Goal: Information Seeking & Learning: Learn about a topic

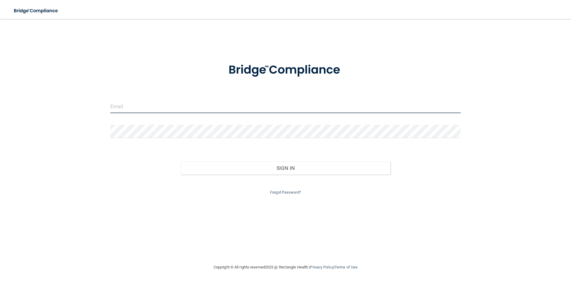
click at [170, 109] on input "email" at bounding box center [285, 106] width 350 height 13
type input "[PERSON_NAME][EMAIL_ADDRESS][DOMAIN_NAME]"
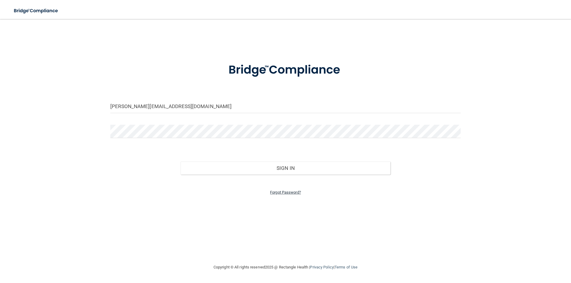
click at [283, 193] on link "Forgot Password?" at bounding box center [285, 192] width 31 height 4
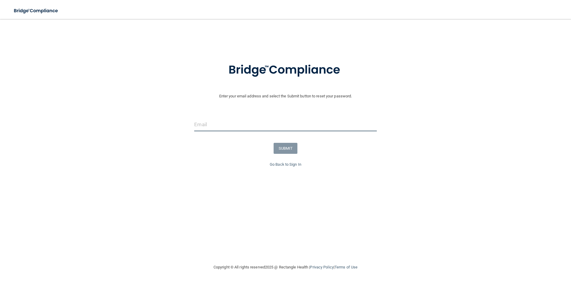
click at [201, 125] on input "email" at bounding box center [285, 124] width 182 height 13
type input "[PERSON_NAME][EMAIL_ADDRESS][DOMAIN_NAME]"
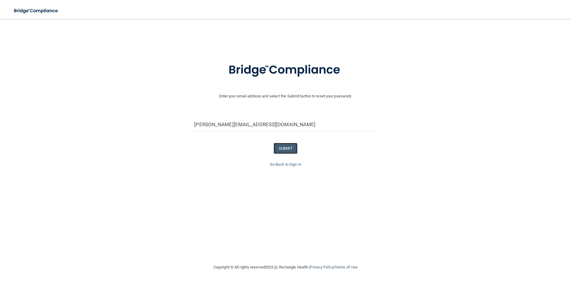
click at [286, 150] on button "SUBMIT" at bounding box center [285, 148] width 24 height 11
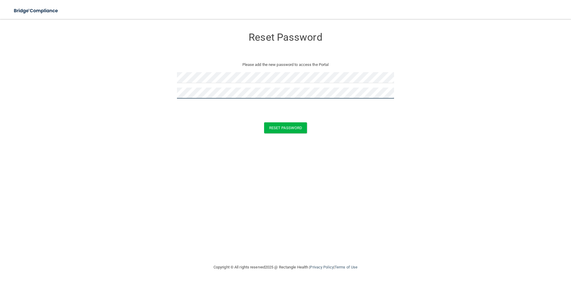
click at [264, 122] on button "Reset Password" at bounding box center [285, 127] width 43 height 11
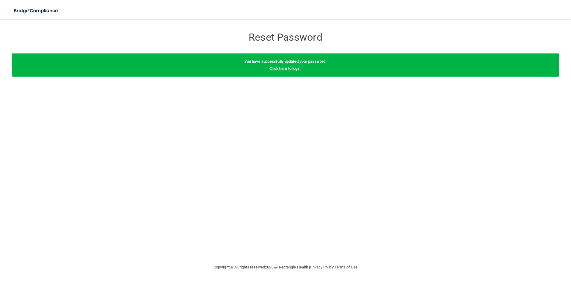
click at [279, 69] on link "Click here to login" at bounding box center [284, 68] width 31 height 4
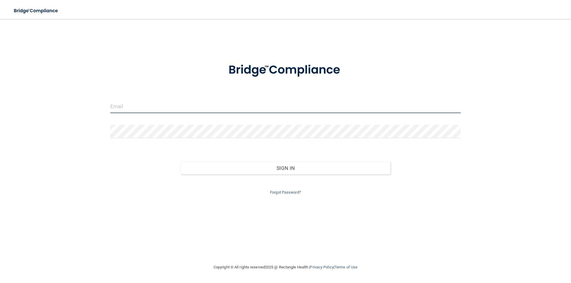
type input "[PERSON_NAME][EMAIL_ADDRESS][DOMAIN_NAME]"
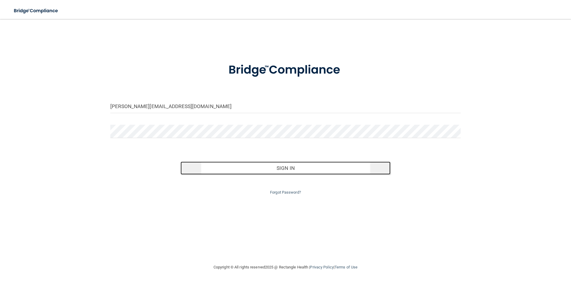
click at [297, 166] on button "Sign In" at bounding box center [285, 168] width 210 height 13
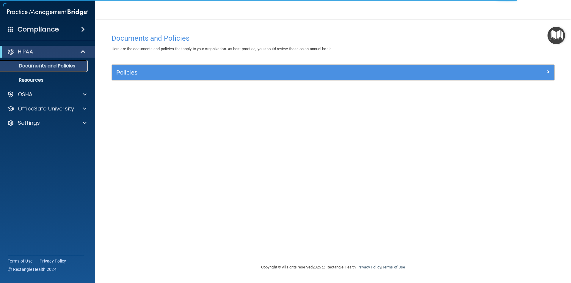
click at [45, 65] on p "Documents and Policies" at bounding box center [44, 66] width 81 height 6
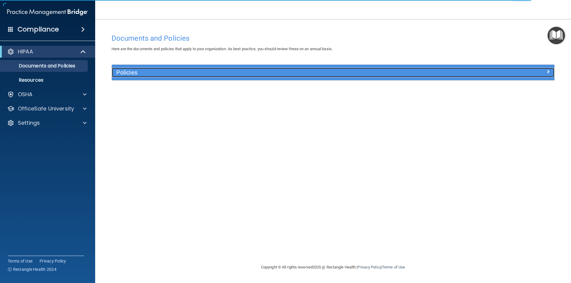
click at [126, 72] on h5 "Policies" at bounding box center [277, 72] width 323 height 7
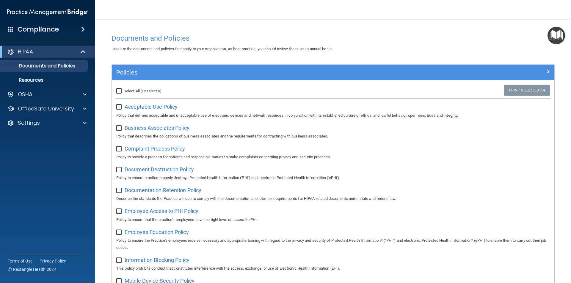
click at [119, 107] on input "checkbox" at bounding box center [119, 107] width 7 height 5
checkbox input "true"
click at [120, 90] on input "Select All (Unselect 1) Unselect All" at bounding box center [119, 91] width 7 height 5
checkbox input "true"
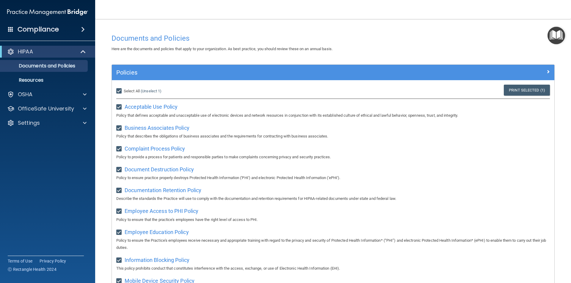
checkbox input "true"
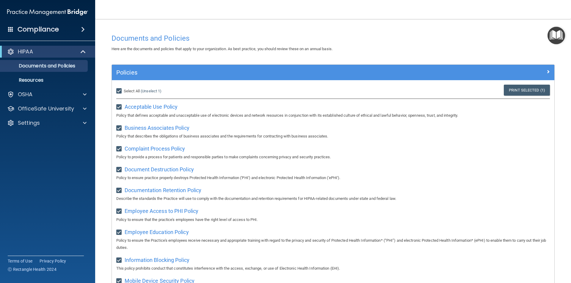
checkbox input "true"
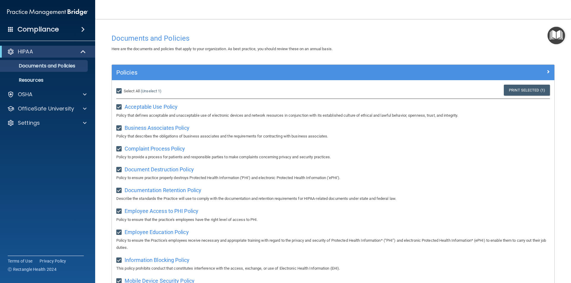
checkbox input "true"
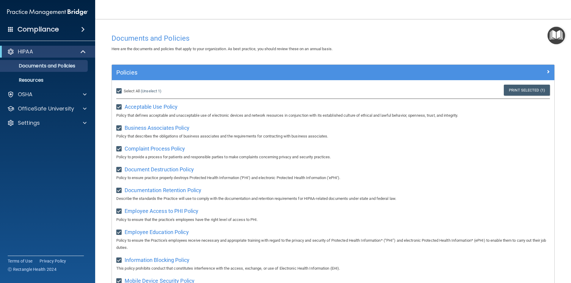
checkbox input "true"
click at [141, 108] on span "Acceptable Use Policy" at bounding box center [151, 107] width 53 height 6
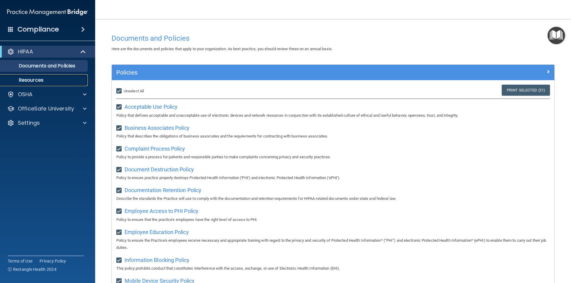
click at [37, 79] on p "Resources" at bounding box center [44, 80] width 81 height 6
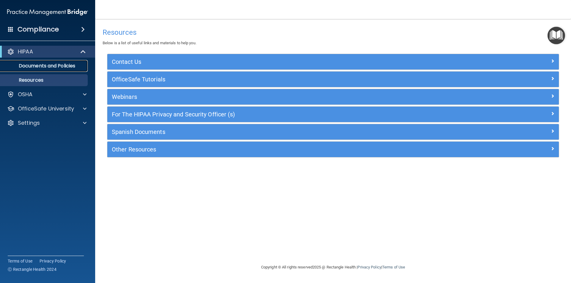
click at [50, 66] on p "Documents and Policies" at bounding box center [44, 66] width 81 height 6
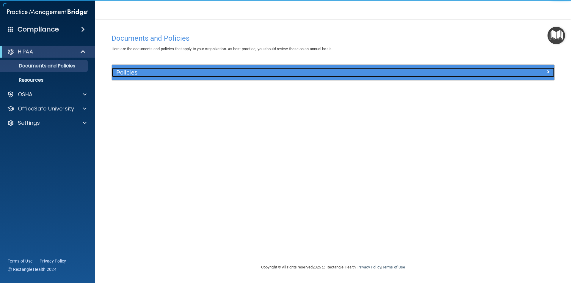
click at [126, 69] on h5 "Policies" at bounding box center [277, 72] width 323 height 7
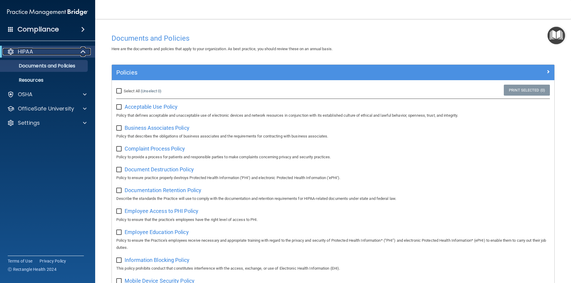
click at [83, 54] on span at bounding box center [83, 51] width 5 height 7
click at [83, 54] on span at bounding box center [85, 51] width 4 height 7
click at [27, 95] on p "OSHA" at bounding box center [25, 94] width 15 height 7
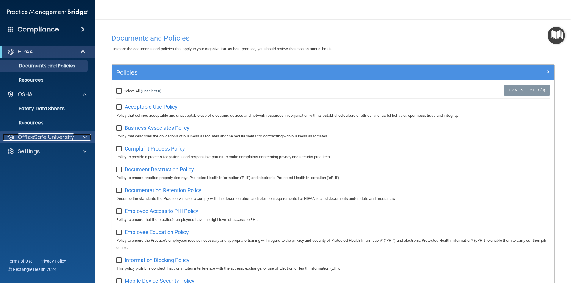
click at [85, 137] on span at bounding box center [85, 137] width 4 height 7
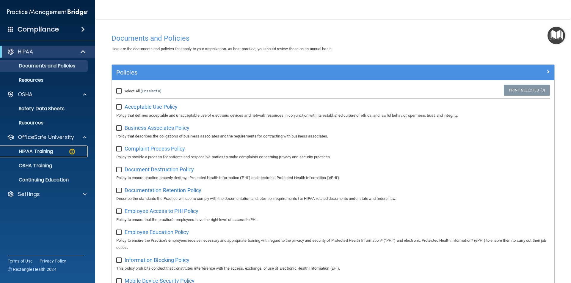
click at [54, 151] on div "HIPAA Training" at bounding box center [44, 152] width 81 height 6
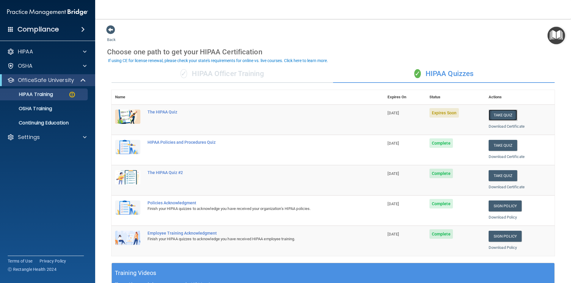
click at [495, 114] on button "Take Quiz" at bounding box center [502, 115] width 29 height 11
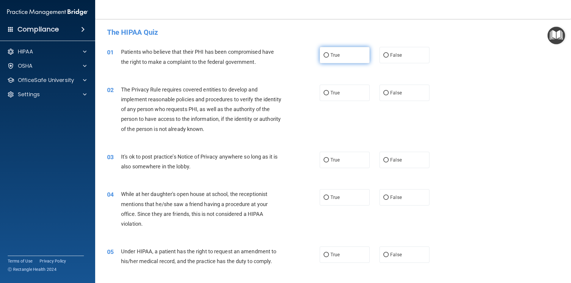
click at [326, 52] on label "True" at bounding box center [345, 55] width 50 height 16
click at [326, 53] on input "True" at bounding box center [325, 55] width 5 height 4
radio input "true"
click at [323, 93] on input "True" at bounding box center [325, 93] width 5 height 4
radio input "true"
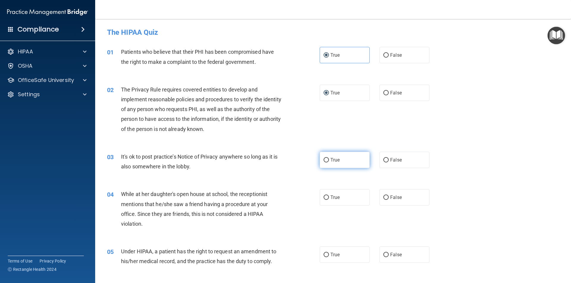
click at [327, 161] on label "True" at bounding box center [345, 160] width 50 height 16
click at [327, 161] on input "True" at bounding box center [325, 160] width 5 height 4
radio input "true"
click at [326, 200] on input "True" at bounding box center [325, 198] width 5 height 4
radio input "true"
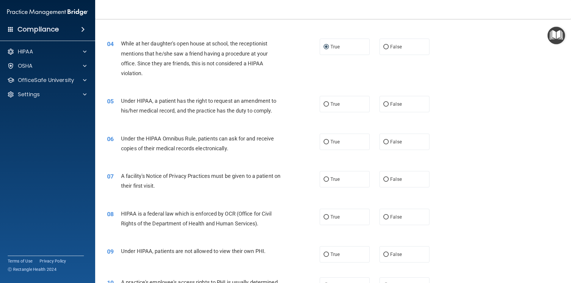
scroll to position [149, 0]
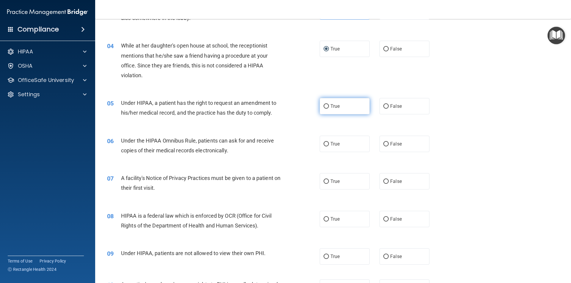
click at [324, 107] on input "True" at bounding box center [325, 106] width 5 height 4
radio input "true"
click at [326, 144] on input "True" at bounding box center [325, 144] width 5 height 4
radio input "true"
click at [323, 183] on input "True" at bounding box center [325, 182] width 5 height 4
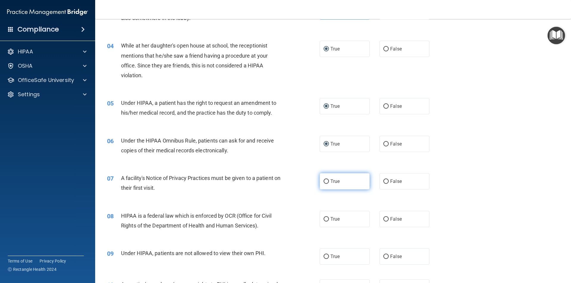
radio input "true"
click at [325, 218] on input "True" at bounding box center [325, 219] width 5 height 4
radio input "true"
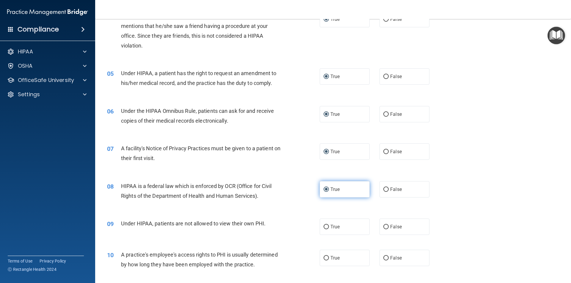
scroll to position [208, 0]
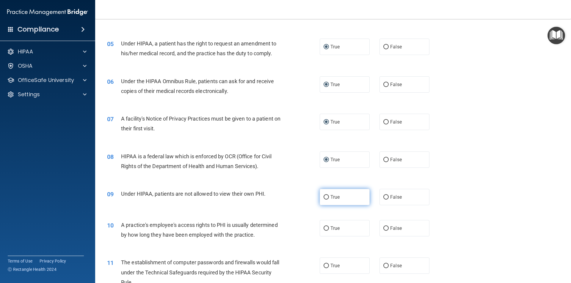
click at [325, 197] on input "True" at bounding box center [325, 197] width 5 height 4
radio input "true"
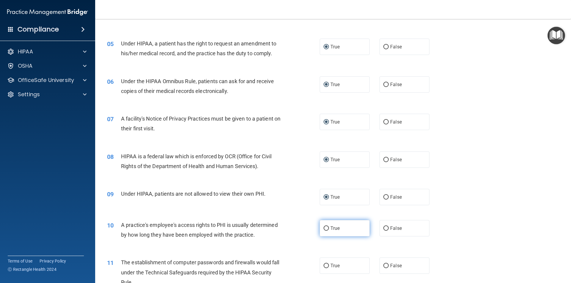
click at [323, 229] on input "True" at bounding box center [325, 229] width 5 height 4
radio input "true"
click at [325, 268] on input "True" at bounding box center [325, 266] width 5 height 4
radio input "true"
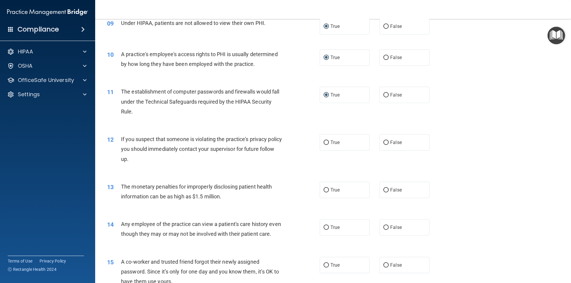
scroll to position [386, 0]
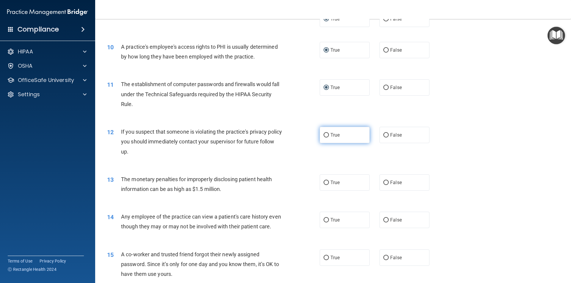
click at [323, 135] on input "True" at bounding box center [325, 135] width 5 height 4
radio input "true"
click at [323, 185] on input "True" at bounding box center [325, 183] width 5 height 4
radio input "true"
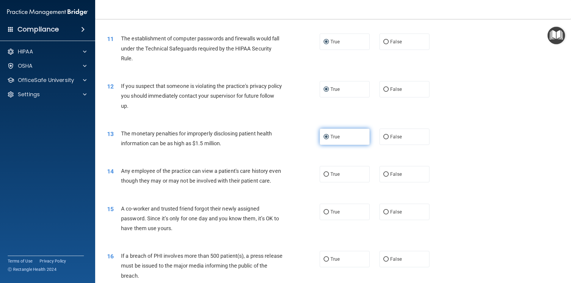
scroll to position [446, 0]
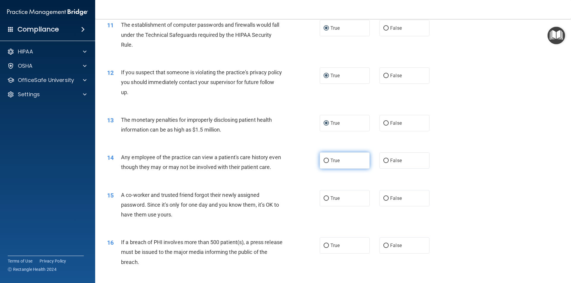
click at [325, 161] on input "True" at bounding box center [325, 161] width 5 height 4
radio input "true"
click at [325, 201] on input "True" at bounding box center [325, 198] width 5 height 4
radio input "true"
click at [326, 248] on input "True" at bounding box center [325, 246] width 5 height 4
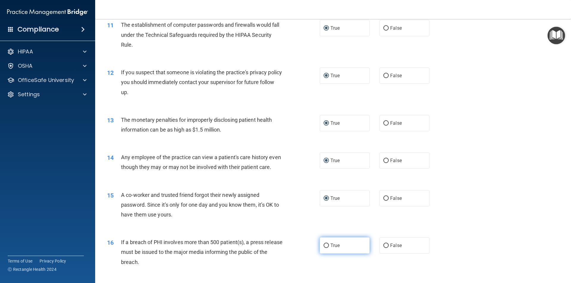
radio input "true"
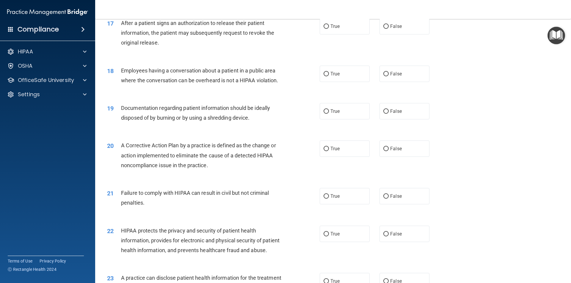
scroll to position [713, 0]
click at [323, 28] on input "True" at bounding box center [325, 26] width 5 height 4
radio input "true"
click at [323, 76] on input "True" at bounding box center [325, 73] width 5 height 4
radio input "true"
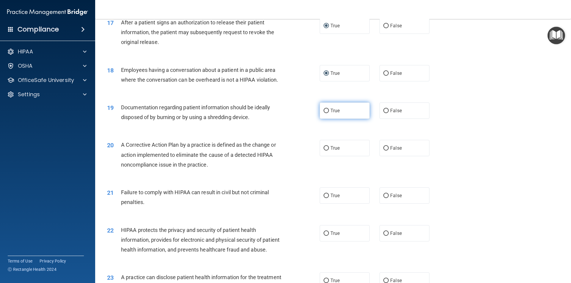
click at [323, 113] on input "True" at bounding box center [325, 111] width 5 height 4
radio input "true"
click at [324, 151] on input "True" at bounding box center [325, 148] width 5 height 4
radio input "true"
click at [326, 198] on input "True" at bounding box center [325, 196] width 5 height 4
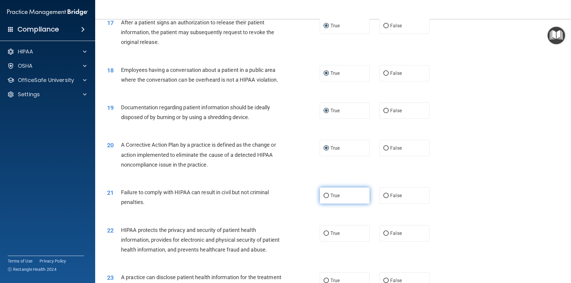
radio input "true"
click at [325, 236] on input "True" at bounding box center [325, 234] width 5 height 4
radio input "true"
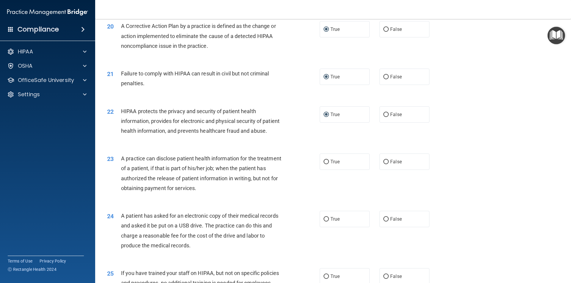
scroll to position [862, 0]
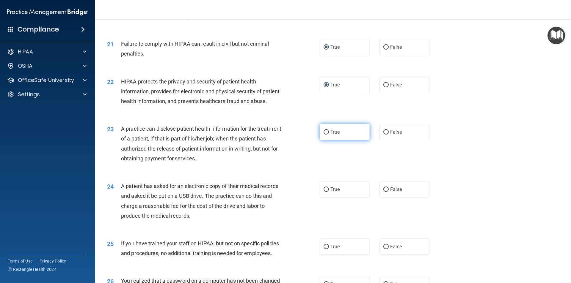
click at [325, 135] on input "True" at bounding box center [325, 132] width 5 height 4
radio input "true"
click at [324, 192] on input "True" at bounding box center [325, 190] width 5 height 4
radio input "true"
click at [323, 249] on input "True" at bounding box center [325, 247] width 5 height 4
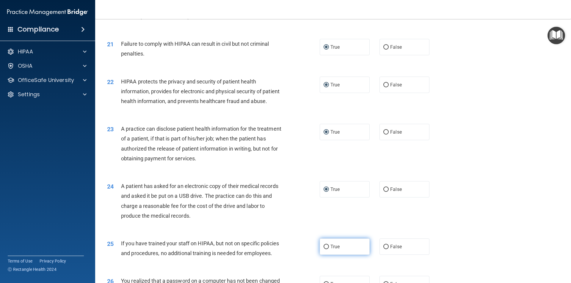
radio input "true"
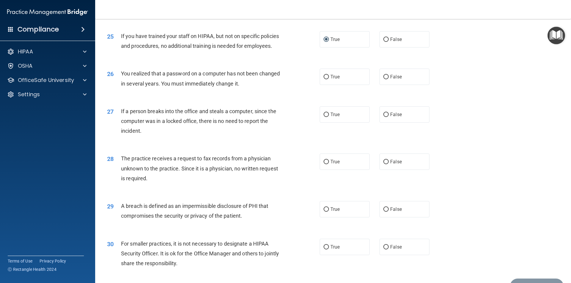
scroll to position [1070, 0]
click at [323, 79] on input "True" at bounding box center [325, 76] width 5 height 4
radio input "true"
click at [324, 117] on input "True" at bounding box center [325, 114] width 5 height 4
radio input "true"
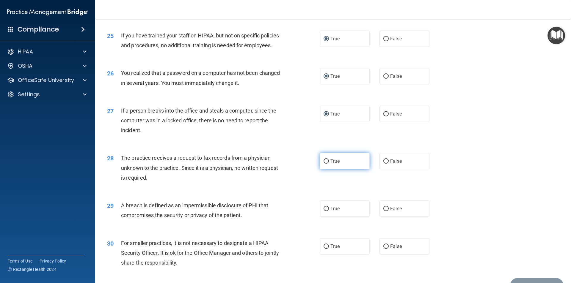
click at [325, 164] on input "True" at bounding box center [325, 161] width 5 height 4
radio input "true"
click at [325, 211] on input "True" at bounding box center [325, 209] width 5 height 4
radio input "true"
click at [325, 249] on input "True" at bounding box center [325, 247] width 5 height 4
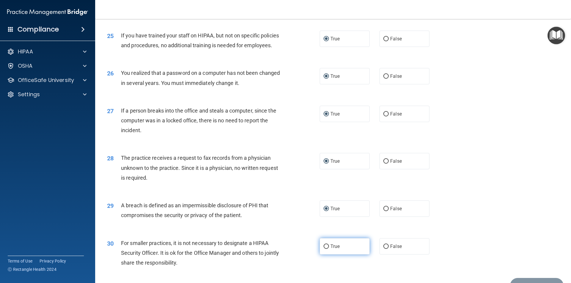
radio input "true"
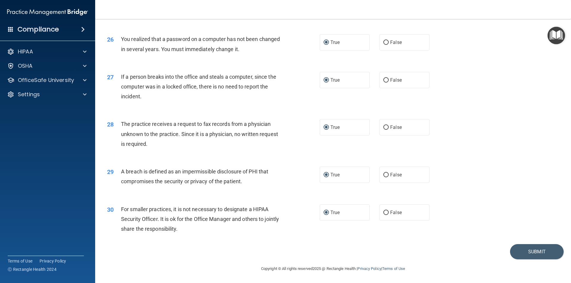
scroll to position [1094, 0]
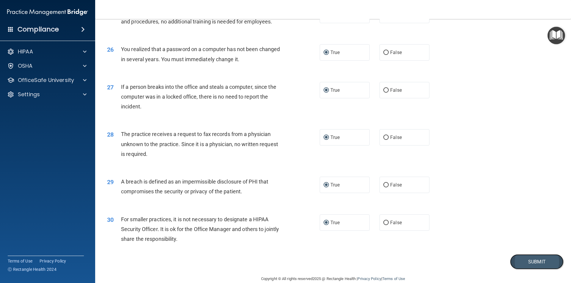
click at [542, 270] on button "Submit" at bounding box center [537, 261] width 54 height 15
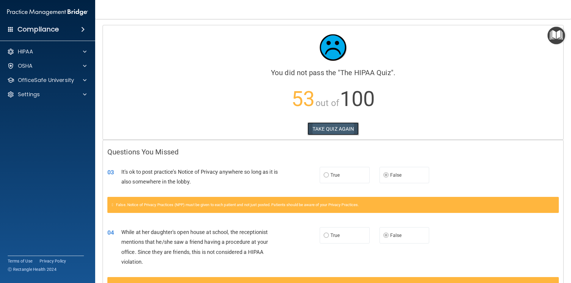
click at [340, 126] on button "TAKE QUIZ AGAIN" at bounding box center [332, 128] width 51 height 13
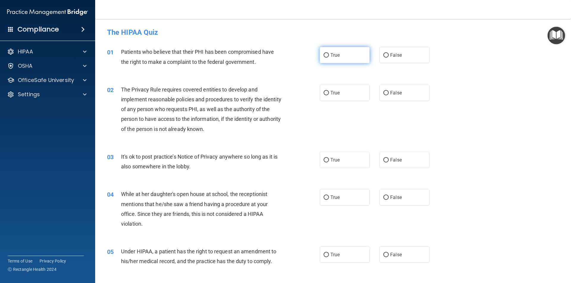
click at [324, 55] on input "True" at bounding box center [325, 55] width 5 height 4
radio input "true"
click at [323, 92] on input "True" at bounding box center [325, 93] width 5 height 4
radio input "true"
click at [383, 158] on input "False" at bounding box center [385, 160] width 5 height 4
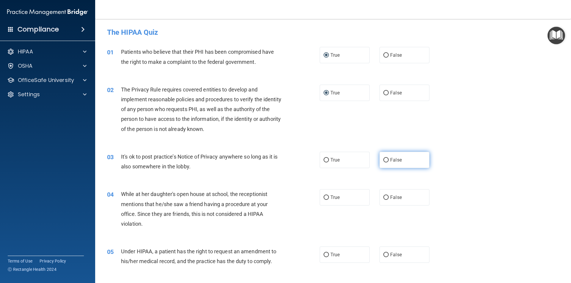
radio input "true"
click at [390, 197] on span "False" at bounding box center [396, 198] width 12 height 6
click at [387, 197] on input "False" at bounding box center [385, 198] width 5 height 4
radio input "true"
click at [325, 255] on input "True" at bounding box center [325, 255] width 5 height 4
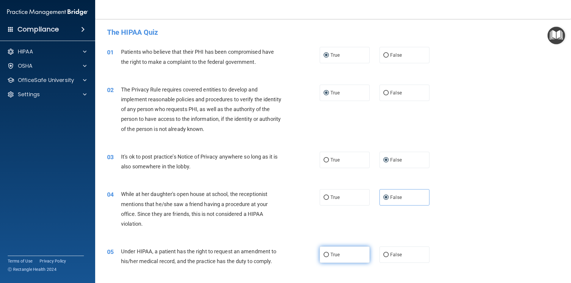
radio input "true"
click at [385, 254] on input "False" at bounding box center [385, 255] width 5 height 4
radio input "true"
radio input "false"
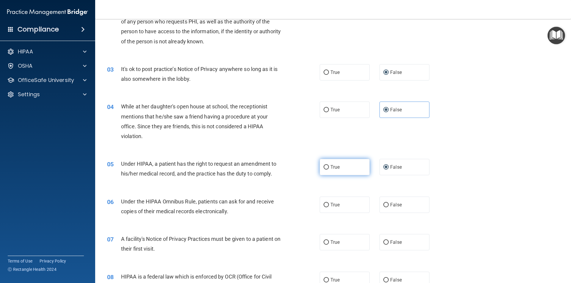
scroll to position [89, 0]
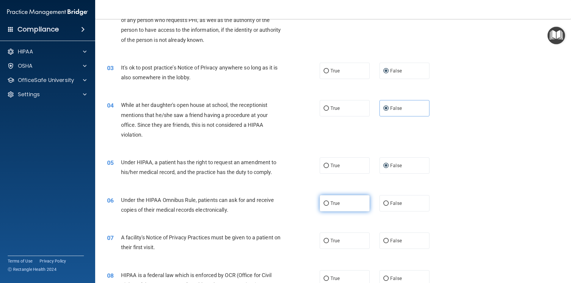
click at [324, 203] on input "True" at bounding box center [325, 204] width 5 height 4
radio input "true"
click at [323, 240] on input "True" at bounding box center [325, 241] width 5 height 4
radio input "true"
click at [323, 279] on input "True" at bounding box center [325, 279] width 5 height 4
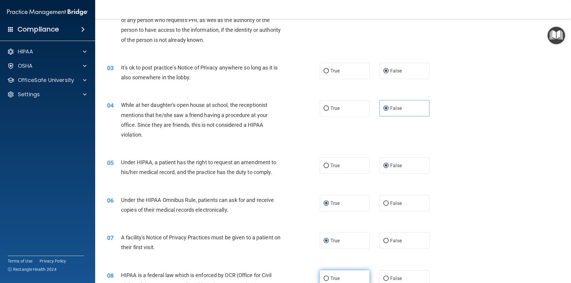
radio input "true"
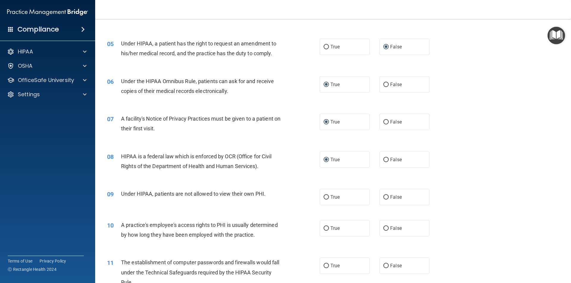
scroll to position [238, 0]
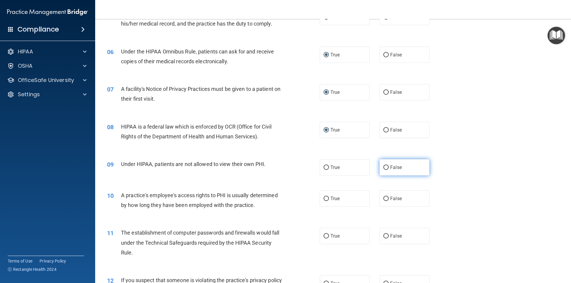
click at [383, 167] on input "False" at bounding box center [385, 168] width 5 height 4
radio input "true"
click at [384, 197] on input "False" at bounding box center [385, 199] width 5 height 4
radio input "true"
click at [324, 236] on input "True" at bounding box center [325, 236] width 5 height 4
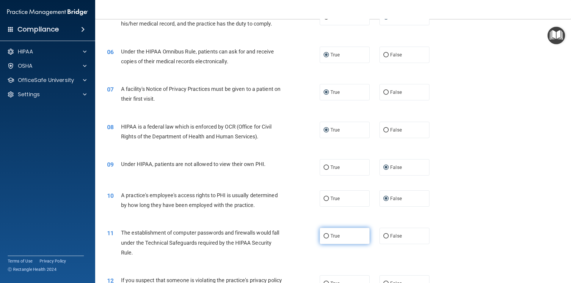
radio input "true"
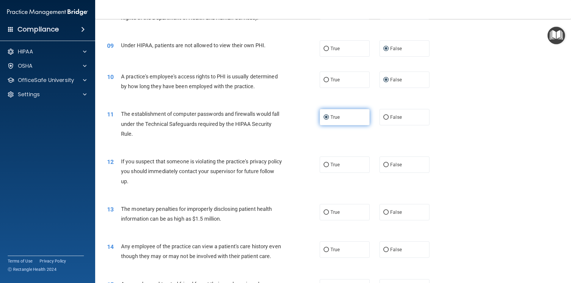
scroll to position [386, 0]
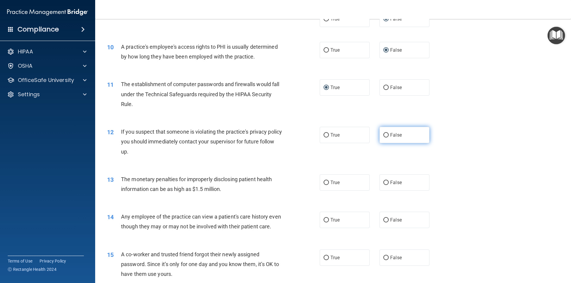
click at [383, 135] on input "False" at bounding box center [385, 135] width 5 height 4
radio input "true"
click at [383, 184] on input "False" at bounding box center [385, 183] width 5 height 4
radio input "true"
click at [323, 221] on input "True" at bounding box center [325, 220] width 5 height 4
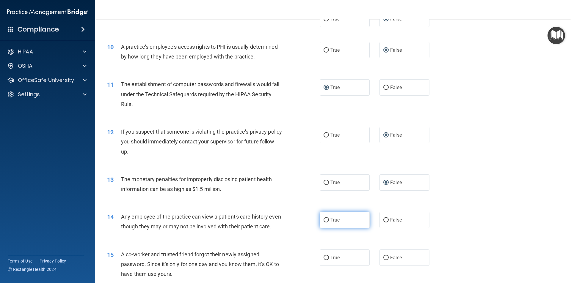
radio input "true"
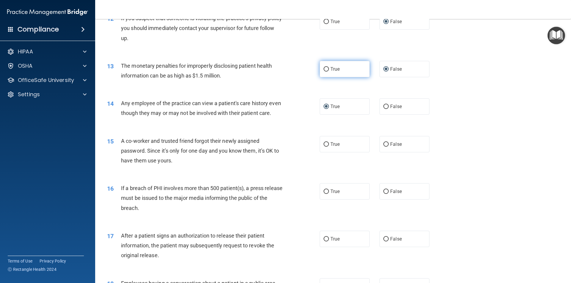
scroll to position [505, 0]
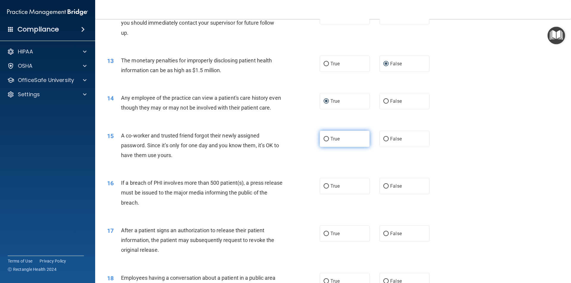
click at [323, 142] on input "True" at bounding box center [325, 139] width 5 height 4
radio input "true"
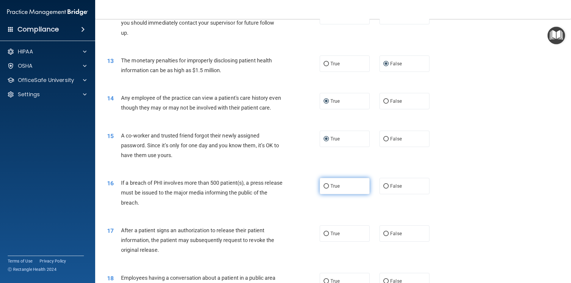
click at [323, 189] on input "True" at bounding box center [325, 186] width 5 height 4
radio input "true"
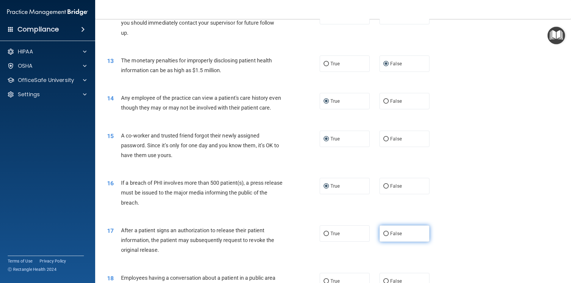
click at [383, 236] on input "False" at bounding box center [385, 234] width 5 height 4
radio input "true"
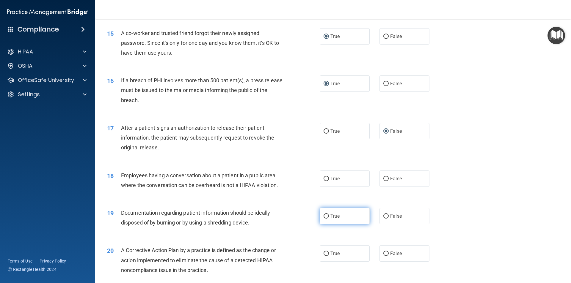
scroll to position [624, 0]
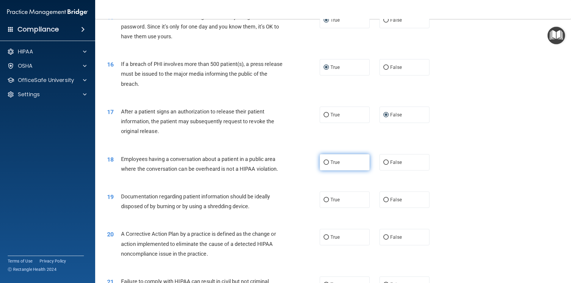
click at [323, 165] on input "True" at bounding box center [325, 163] width 5 height 4
radio input "true"
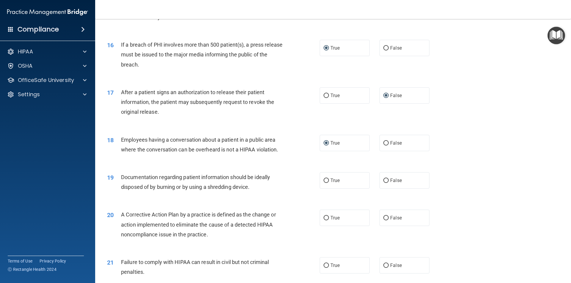
scroll to position [654, 0]
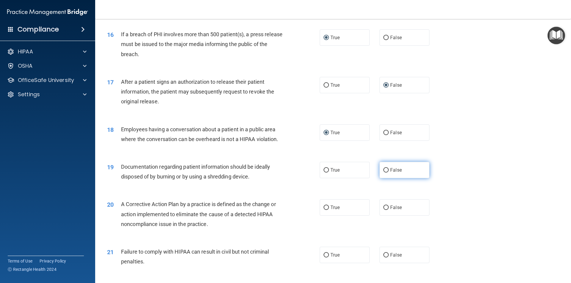
click at [383, 173] on input "False" at bounding box center [385, 170] width 5 height 4
radio input "true"
click at [325, 210] on input "True" at bounding box center [325, 208] width 5 height 4
radio input "true"
click at [383, 258] on input "False" at bounding box center [385, 255] width 5 height 4
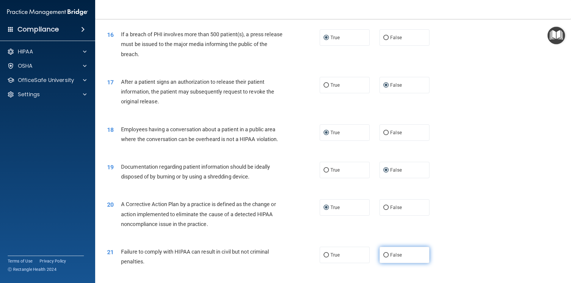
radio input "true"
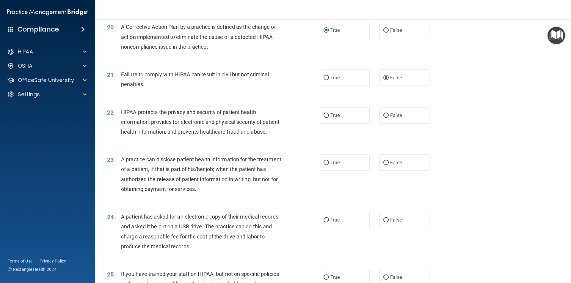
scroll to position [832, 0]
click at [323, 117] on input "True" at bounding box center [325, 115] width 5 height 4
radio input "true"
click at [385, 164] on input "False" at bounding box center [385, 162] width 5 height 4
radio input "true"
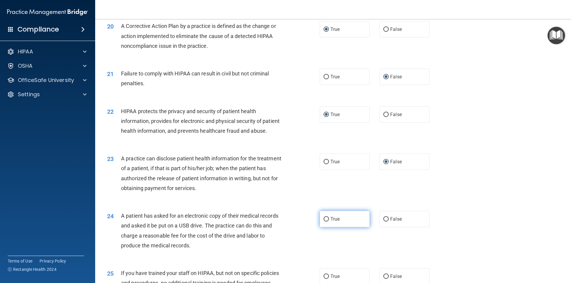
click at [324, 222] on input "True" at bounding box center [325, 219] width 5 height 4
radio input "true"
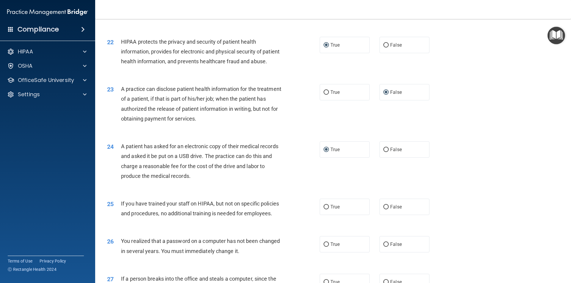
scroll to position [922, 0]
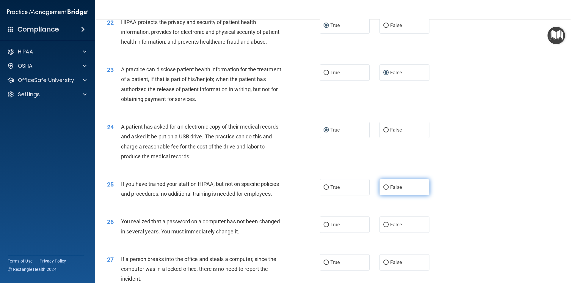
click at [383, 190] on input "False" at bounding box center [385, 187] width 5 height 4
radio input "true"
click at [323, 227] on input "True" at bounding box center [325, 225] width 5 height 4
radio input "true"
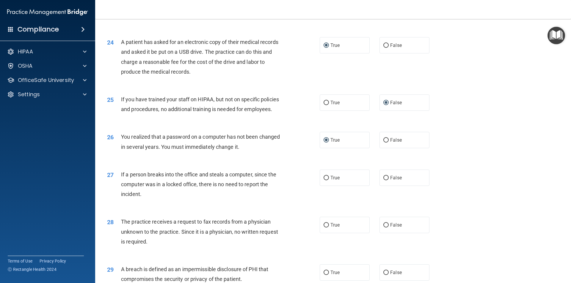
scroll to position [1011, 0]
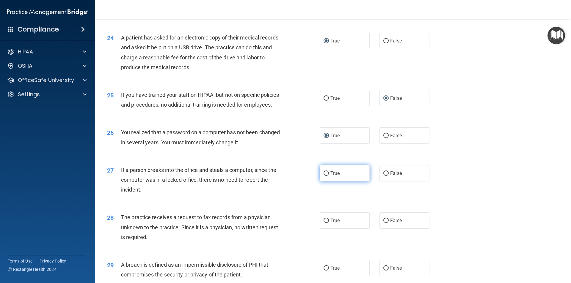
click at [323, 176] on input "True" at bounding box center [325, 174] width 5 height 4
radio input "true"
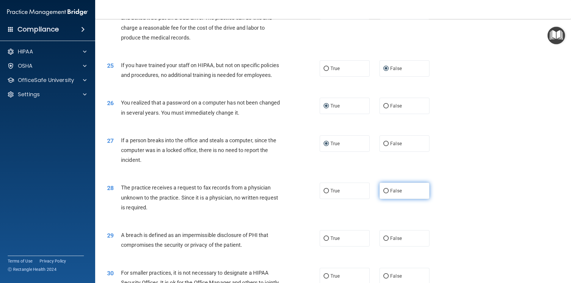
click at [384, 194] on input "False" at bounding box center [385, 191] width 5 height 4
radio input "true"
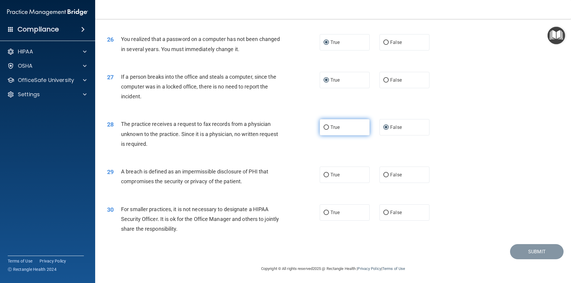
scroll to position [1124, 0]
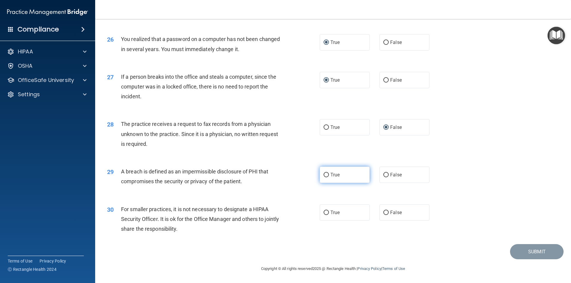
click at [323, 175] on input "True" at bounding box center [325, 175] width 5 height 4
radio input "true"
click at [384, 212] on input "False" at bounding box center [385, 213] width 5 height 4
radio input "true"
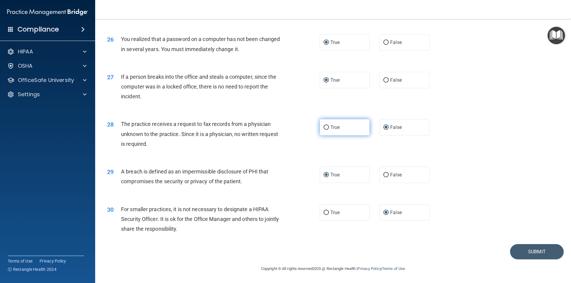
click at [323, 126] on input "True" at bounding box center [325, 127] width 5 height 4
radio input "true"
radio input "false"
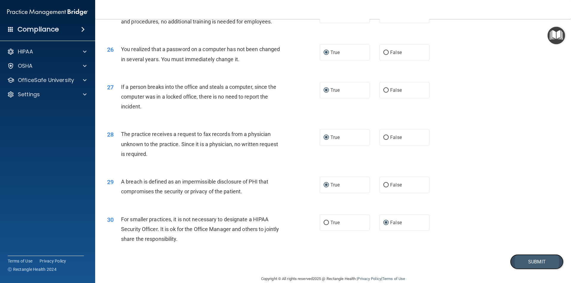
click at [530, 270] on button "Submit" at bounding box center [537, 261] width 54 height 15
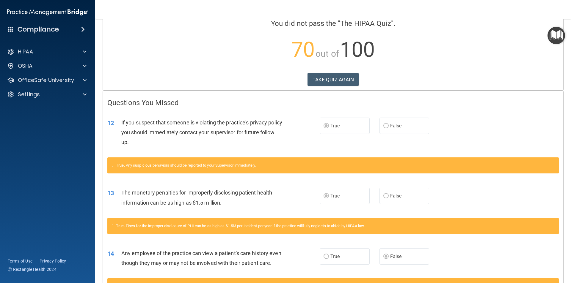
scroll to position [3, 0]
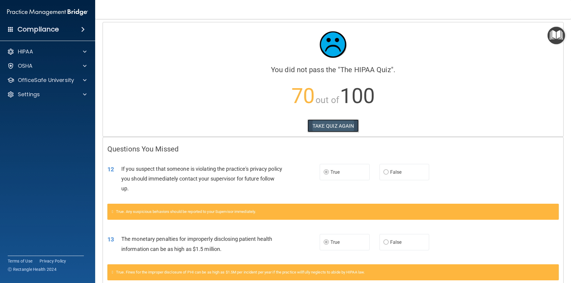
click at [317, 123] on button "TAKE QUIZ AGAIN" at bounding box center [332, 126] width 51 height 13
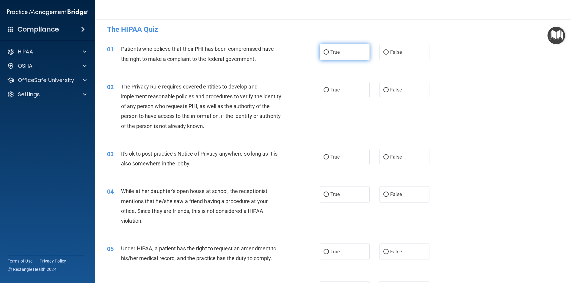
click at [325, 52] on input "True" at bounding box center [325, 52] width 5 height 4
radio input "true"
click at [324, 89] on input "True" at bounding box center [325, 90] width 5 height 4
radio input "true"
click at [384, 157] on input "False" at bounding box center [385, 157] width 5 height 4
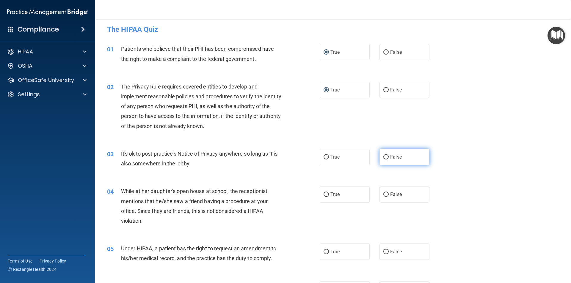
radio input "true"
click at [387, 194] on label "False" at bounding box center [404, 194] width 50 height 16
click at [387, 194] on input "False" at bounding box center [385, 195] width 5 height 4
radio input "true"
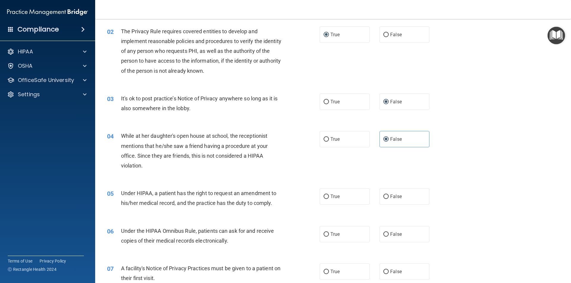
scroll to position [62, 0]
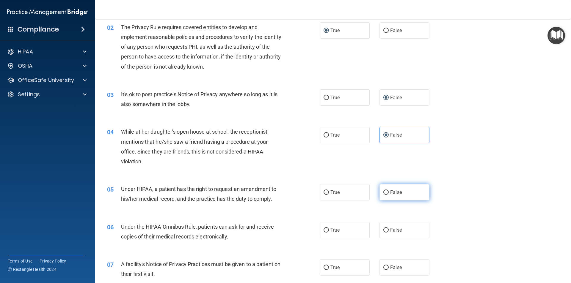
click at [384, 194] on input "False" at bounding box center [385, 193] width 5 height 4
radio input "true"
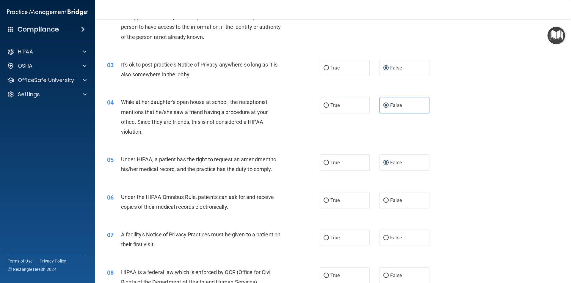
scroll to position [122, 0]
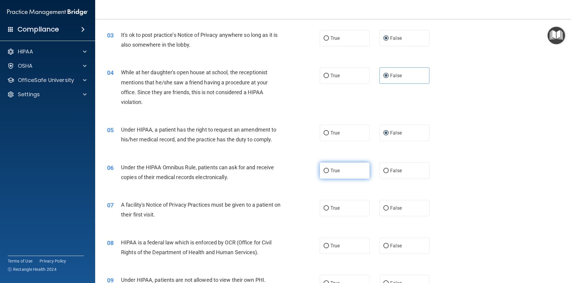
click at [325, 170] on input "True" at bounding box center [325, 171] width 5 height 4
radio input "true"
click at [323, 207] on input "True" at bounding box center [325, 208] width 5 height 4
radio input "true"
click at [326, 245] on input "True" at bounding box center [325, 246] width 5 height 4
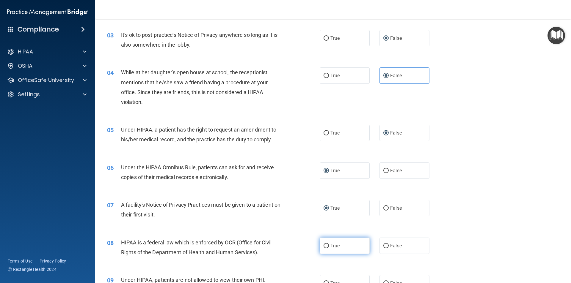
radio input "true"
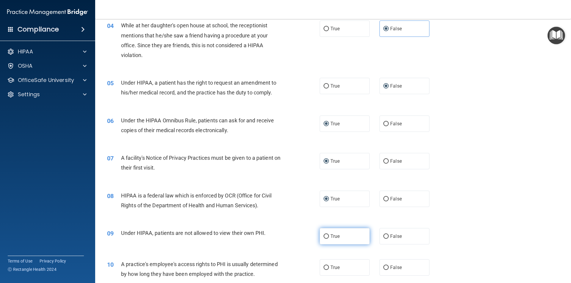
scroll to position [181, 0]
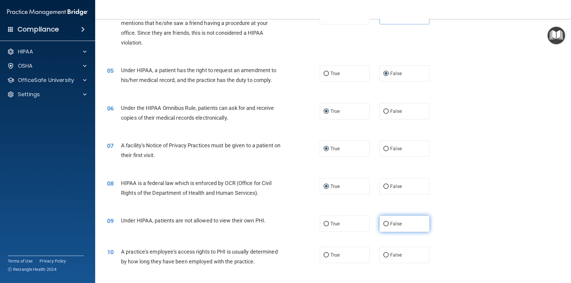
click at [383, 224] on input "False" at bounding box center [385, 224] width 5 height 4
radio input "true"
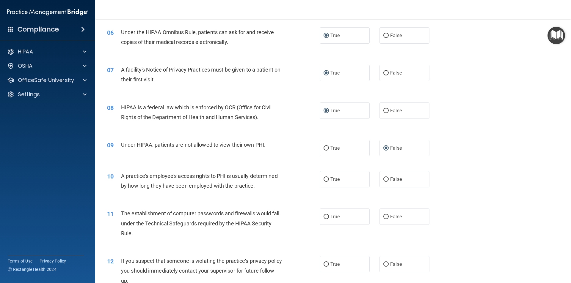
scroll to position [271, 0]
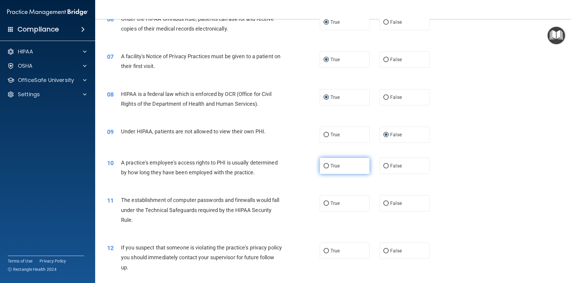
click at [326, 167] on input "True" at bounding box center [325, 166] width 5 height 4
radio input "true"
drag, startPoint x: 325, startPoint y: 203, endPoint x: 322, endPoint y: 213, distance: 11.2
click at [325, 203] on input "True" at bounding box center [325, 204] width 5 height 4
radio input "true"
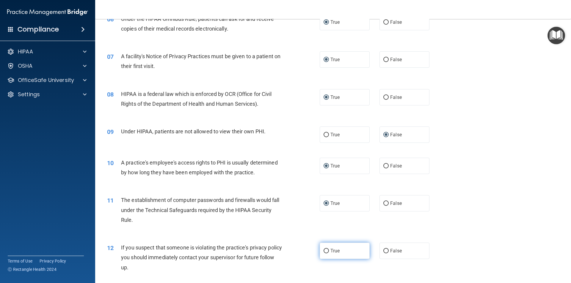
click at [323, 249] on input "True" at bounding box center [325, 251] width 5 height 4
radio input "true"
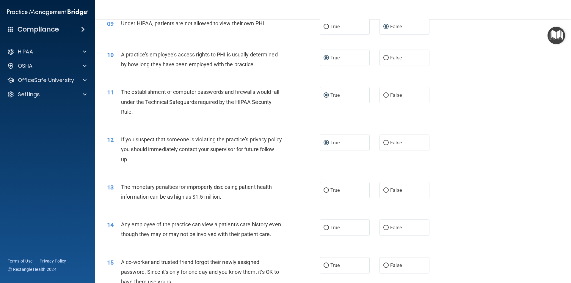
scroll to position [389, 0]
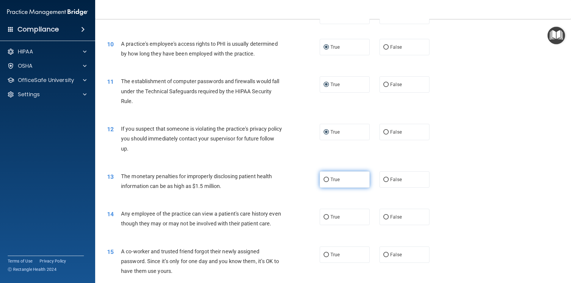
click at [323, 179] on input "True" at bounding box center [325, 180] width 5 height 4
radio input "true"
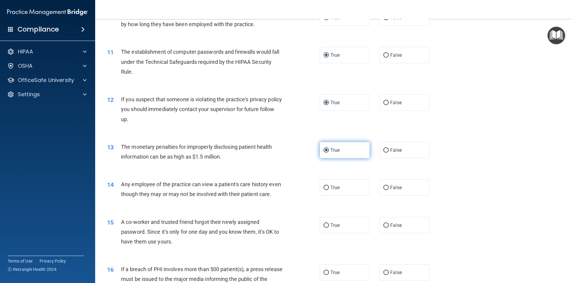
scroll to position [419, 0]
click at [386, 188] on label "False" at bounding box center [404, 187] width 50 height 16
click at [386, 188] on input "False" at bounding box center [385, 187] width 5 height 4
radio input "true"
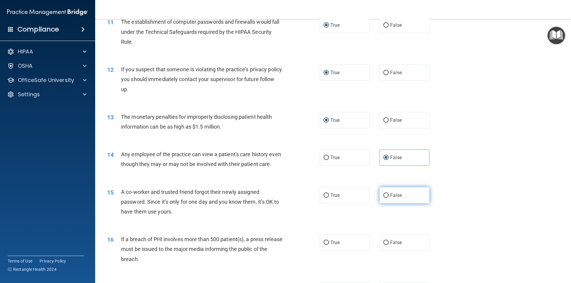
click at [383, 198] on input "False" at bounding box center [385, 196] width 5 height 4
radio input "true"
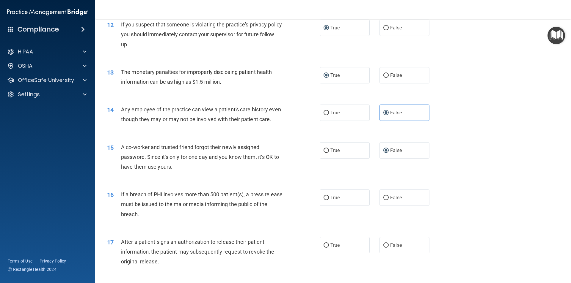
scroll to position [508, 0]
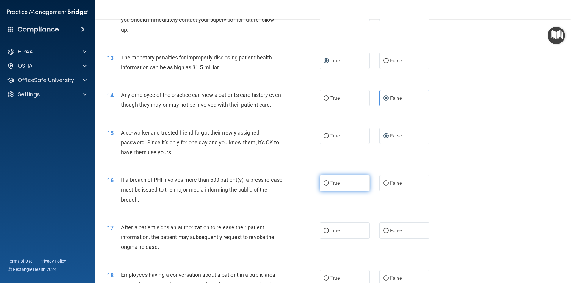
click at [327, 191] on label "True" at bounding box center [345, 183] width 50 height 16
click at [327, 186] on input "True" at bounding box center [325, 183] width 5 height 4
radio input "true"
click at [323, 233] on input "True" at bounding box center [325, 231] width 5 height 4
radio input "true"
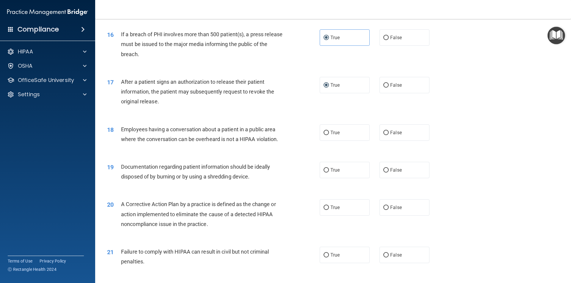
scroll to position [657, 0]
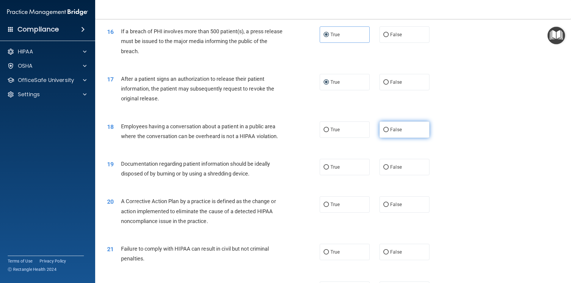
click at [384, 132] on input "False" at bounding box center [385, 130] width 5 height 4
radio input "true"
click at [323, 170] on input "True" at bounding box center [325, 167] width 5 height 4
radio input "true"
click at [324, 207] on input "True" at bounding box center [325, 205] width 5 height 4
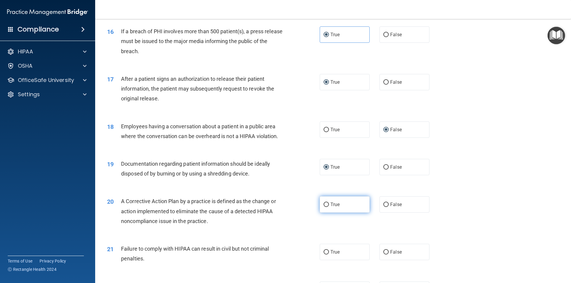
radio input "true"
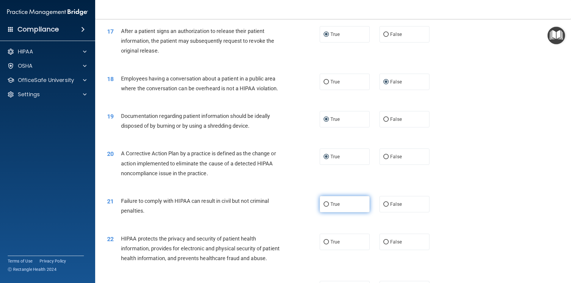
scroll to position [716, 0]
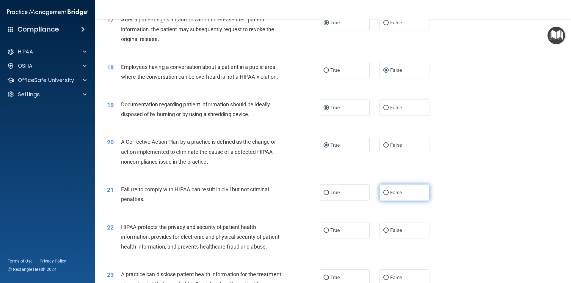
click at [384, 195] on input "False" at bounding box center [385, 193] width 5 height 4
radio input "true"
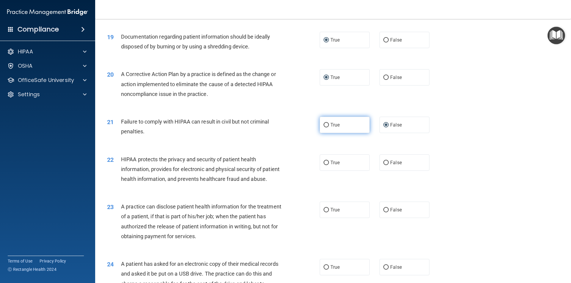
scroll to position [806, 0]
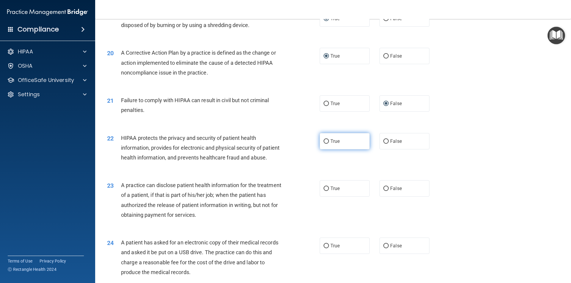
click at [324, 144] on input "True" at bounding box center [325, 141] width 5 height 4
radio input "true"
click at [383, 191] on input "False" at bounding box center [385, 189] width 5 height 4
radio input "true"
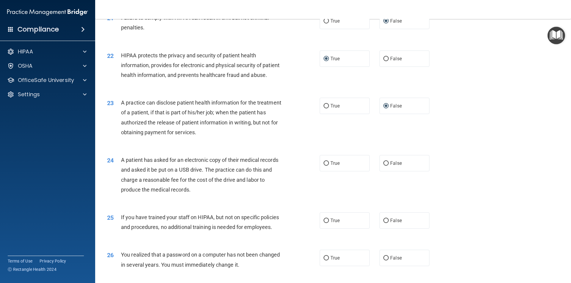
scroll to position [895, 0]
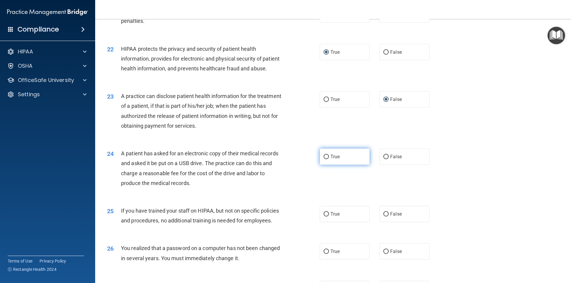
click at [324, 159] on input "True" at bounding box center [325, 157] width 5 height 4
radio input "true"
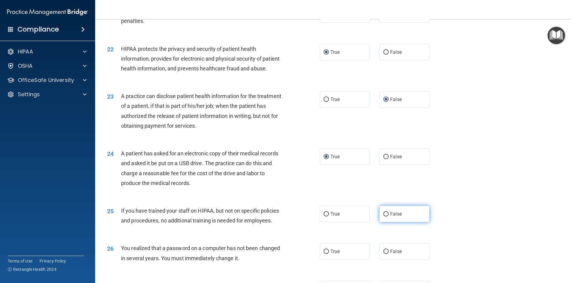
click at [383, 217] on input "False" at bounding box center [385, 214] width 5 height 4
radio input "true"
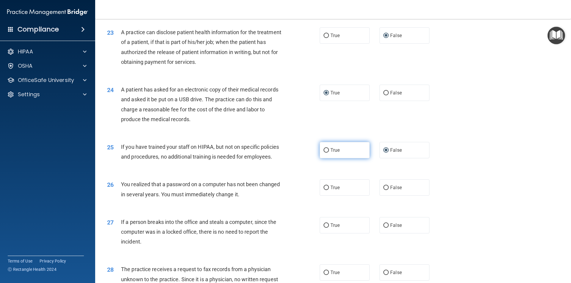
scroll to position [984, 0]
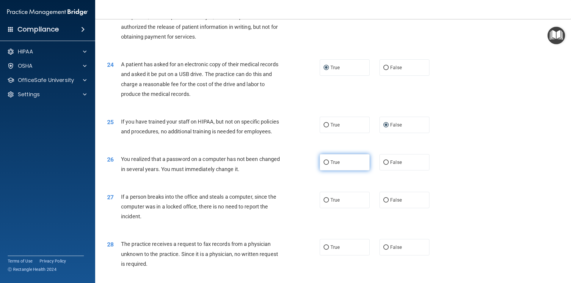
click at [324, 165] on input "True" at bounding box center [325, 163] width 5 height 4
radio input "true"
click at [320, 208] on label "True" at bounding box center [345, 200] width 50 height 16
click at [323, 203] on input "True" at bounding box center [325, 200] width 5 height 4
radio input "true"
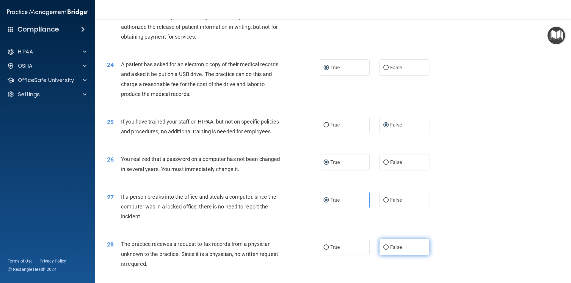
click at [384, 250] on input "False" at bounding box center [385, 248] width 5 height 4
radio input "true"
click at [383, 203] on input "False" at bounding box center [385, 200] width 5 height 4
radio input "true"
radio input "false"
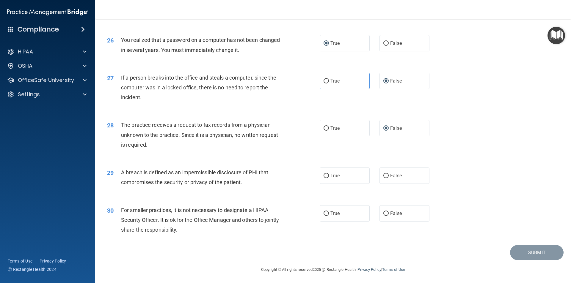
scroll to position [1124, 0]
click at [324, 175] on input "True" at bounding box center [325, 175] width 5 height 4
radio input "true"
click at [383, 211] on input "False" at bounding box center [385, 213] width 5 height 4
radio input "true"
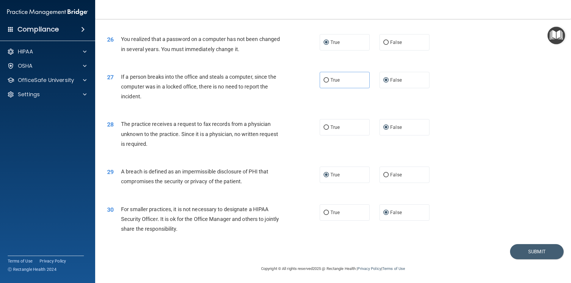
scroll to position [1094, 0]
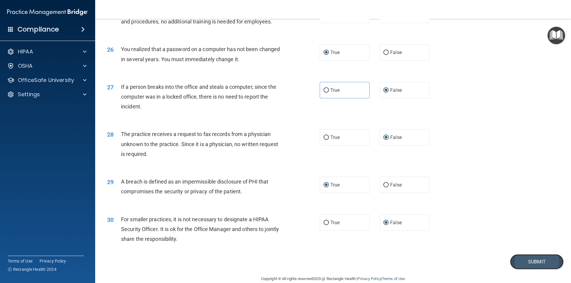
click at [523, 270] on button "Submit" at bounding box center [537, 261] width 54 height 15
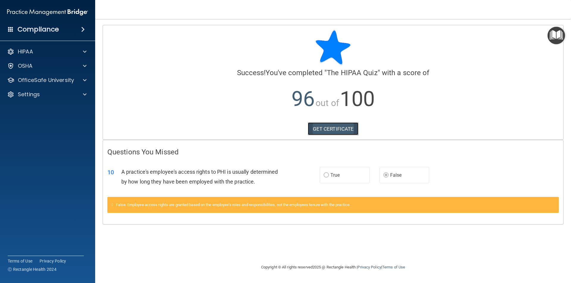
click at [325, 124] on link "GET CERTIFICATE" at bounding box center [333, 128] width 51 height 13
click at [83, 80] on span at bounding box center [85, 80] width 4 height 7
click at [41, 95] on p "HIPAA Training" at bounding box center [28, 95] width 49 height 6
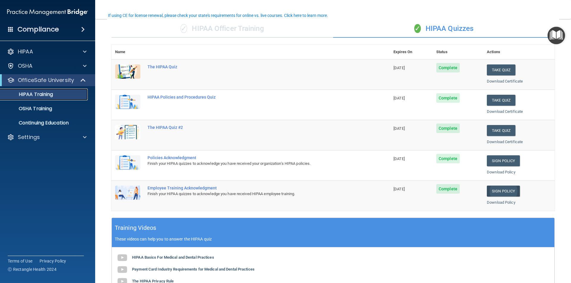
scroll to position [59, 0]
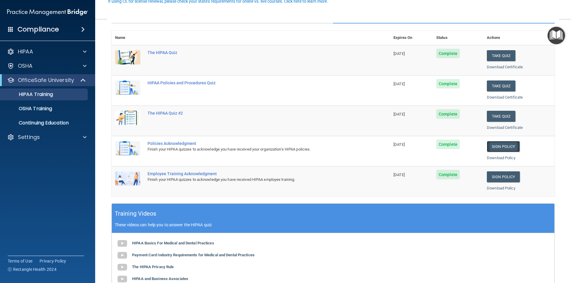
click at [499, 146] on link "Sign Policy" at bounding box center [503, 146] width 33 height 11
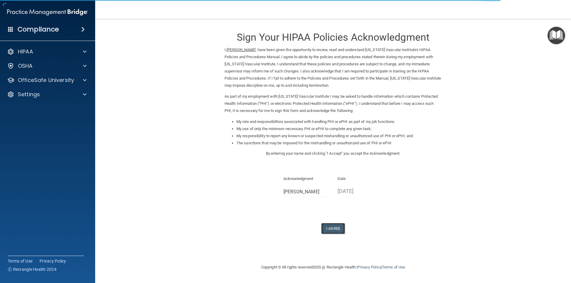
click at [336, 227] on button "I Agree" at bounding box center [333, 228] width 24 height 11
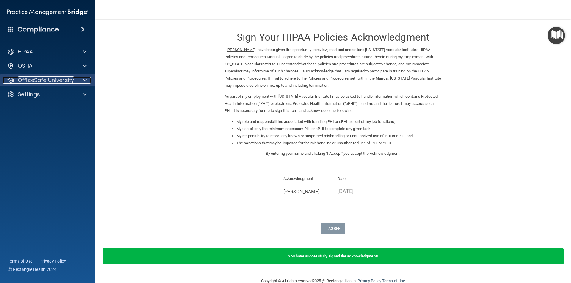
click at [85, 81] on span at bounding box center [85, 80] width 4 height 7
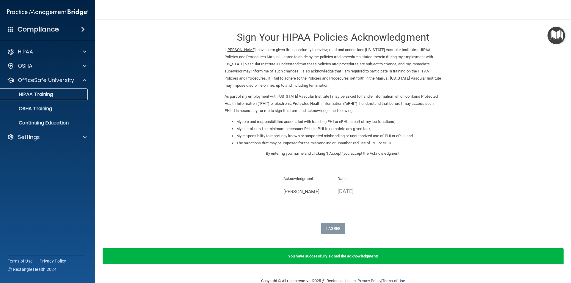
click at [47, 96] on p "HIPAA Training" at bounding box center [28, 95] width 49 height 6
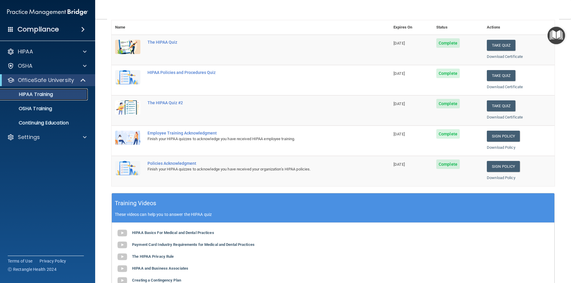
scroll to position [59, 0]
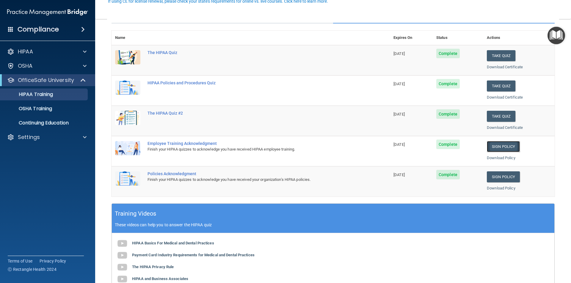
click at [495, 148] on link "Sign Policy" at bounding box center [503, 146] width 33 height 11
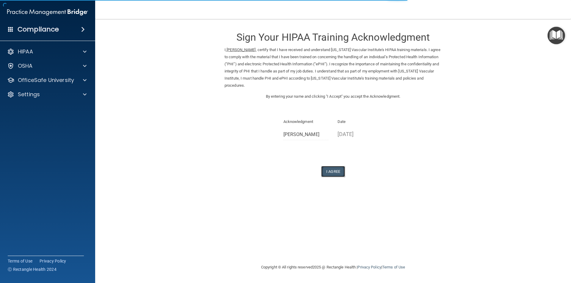
click at [331, 168] on button "I Agree" at bounding box center [333, 171] width 24 height 11
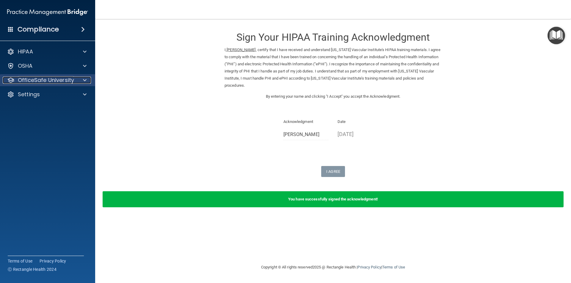
click at [84, 78] on span at bounding box center [85, 80] width 4 height 7
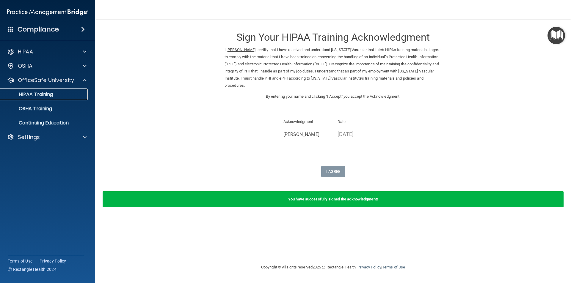
click at [65, 95] on div "HIPAA Training" at bounding box center [44, 95] width 81 height 6
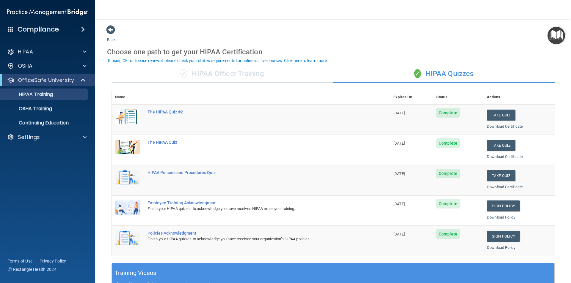
click at [222, 73] on div "✓ HIPAA Officer Training" at bounding box center [221, 74] width 221 height 18
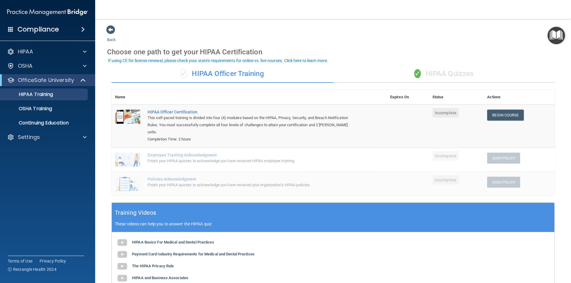
click at [438, 70] on div "✓ HIPAA Quizzes" at bounding box center [443, 74] width 221 height 18
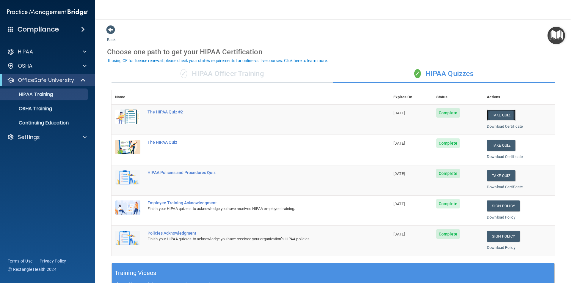
click at [493, 116] on button "Take Quiz" at bounding box center [501, 115] width 29 height 11
